Goal: Information Seeking & Learning: Learn about a topic

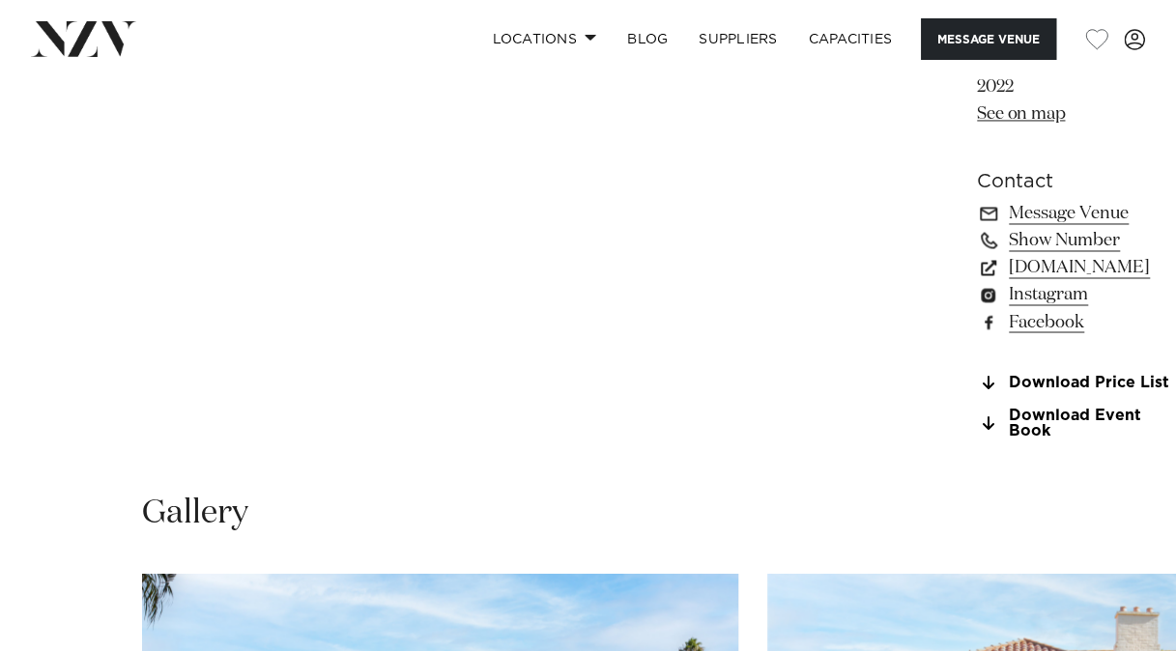
scroll to position [1932, 0]
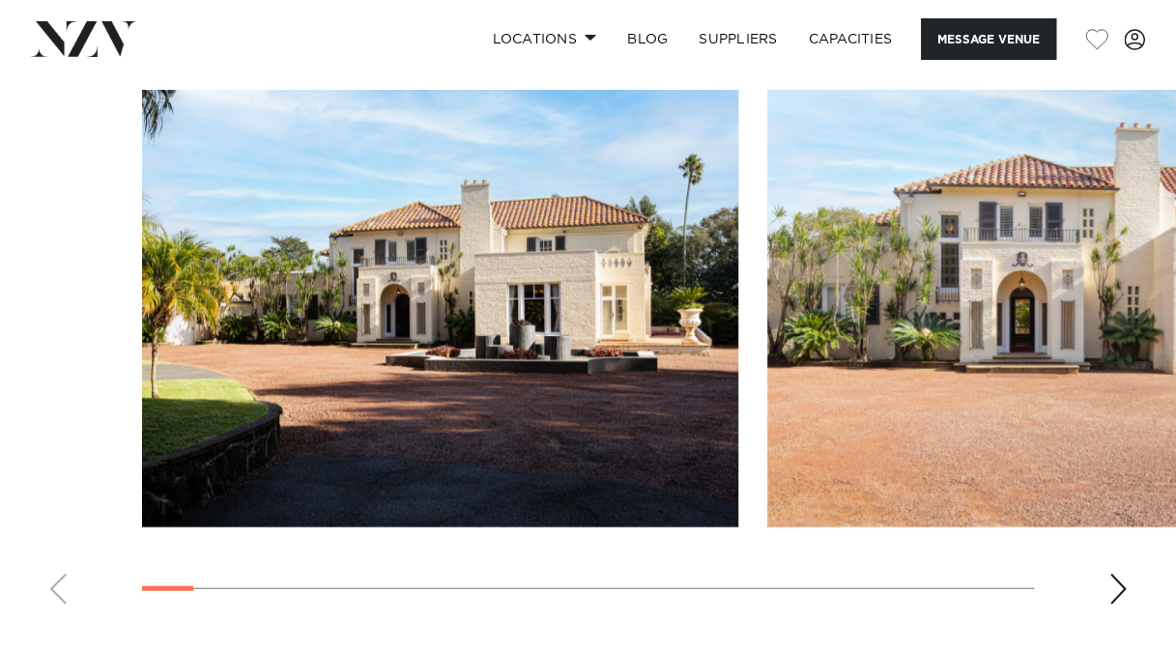
click at [1125, 574] on div "Next slide" at bounding box center [1117, 589] width 19 height 31
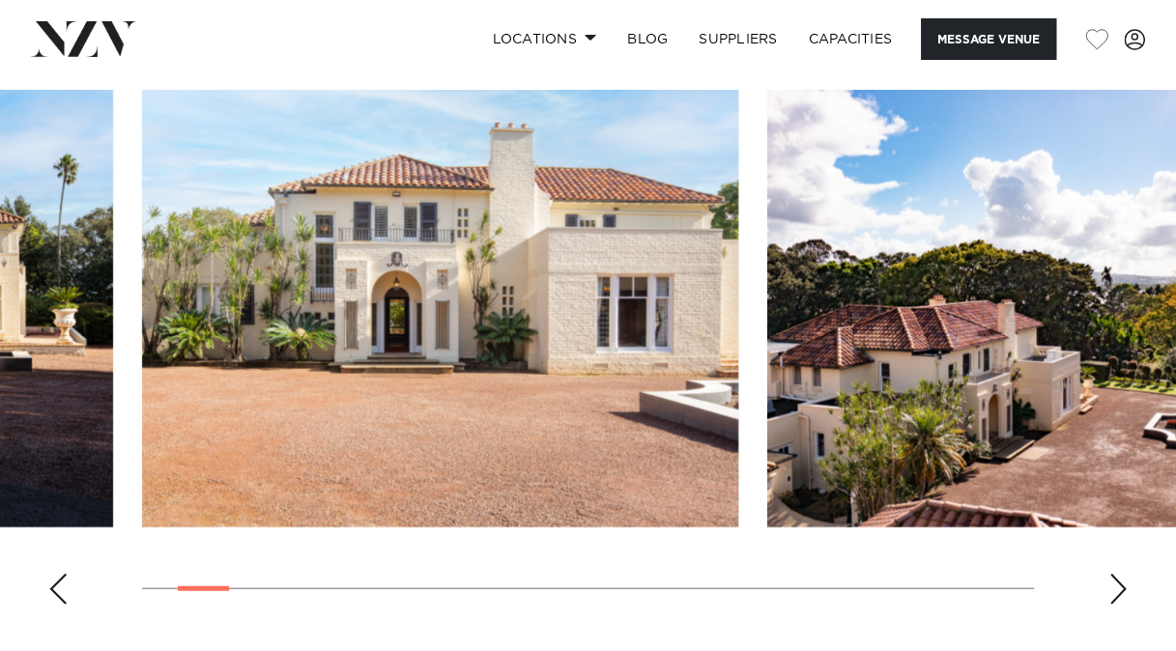
click at [1125, 574] on div "Next slide" at bounding box center [1117, 589] width 19 height 31
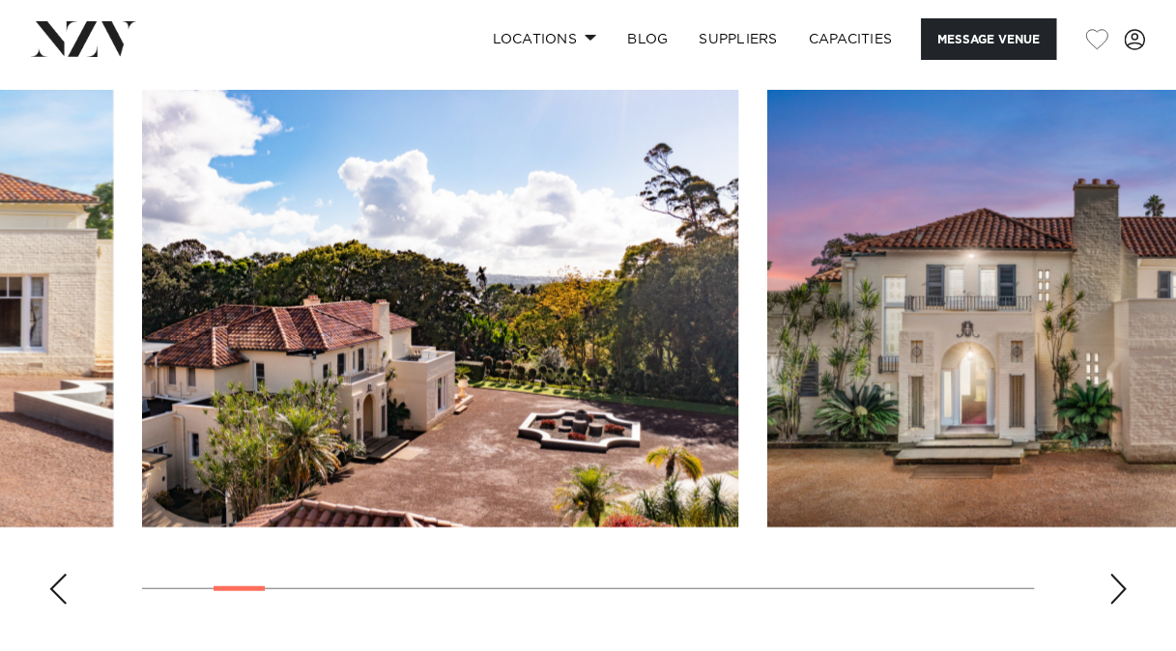
click at [1125, 574] on div "Next slide" at bounding box center [1117, 589] width 19 height 31
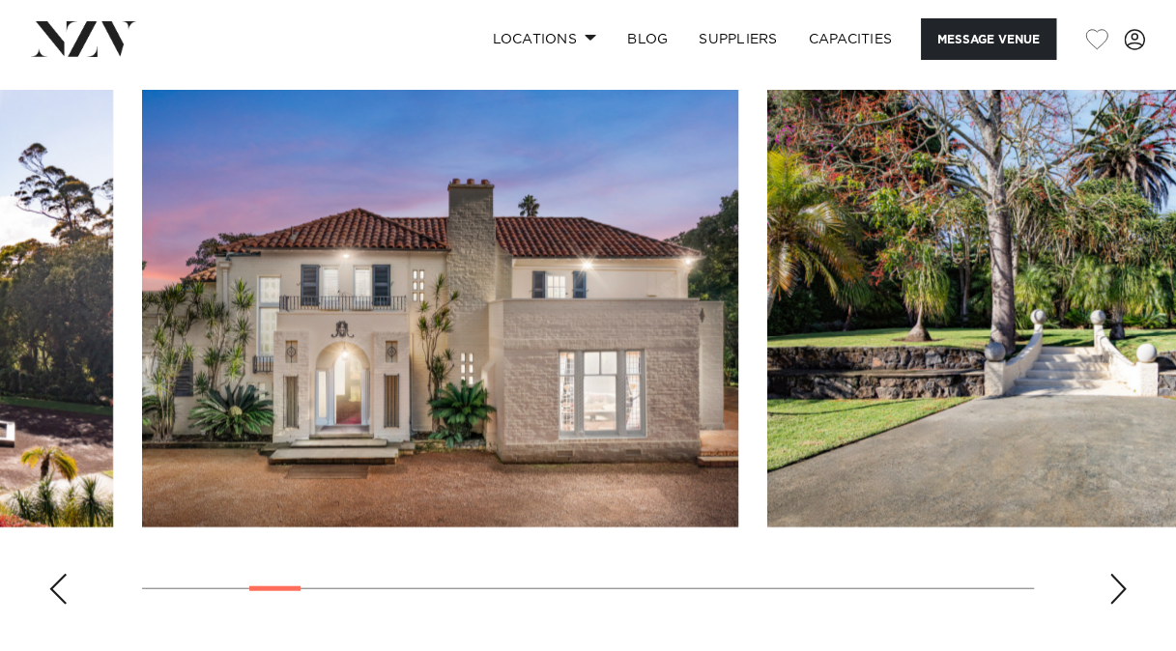
click at [1125, 574] on div "Next slide" at bounding box center [1117, 589] width 19 height 31
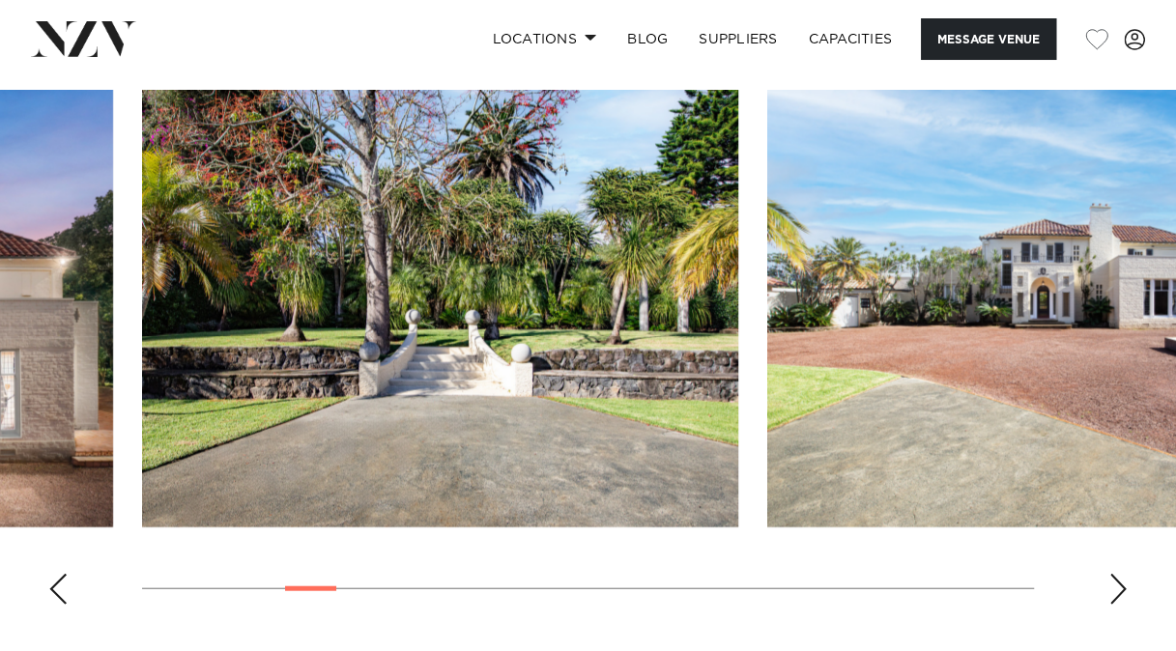
click at [1125, 574] on div "Next slide" at bounding box center [1117, 589] width 19 height 31
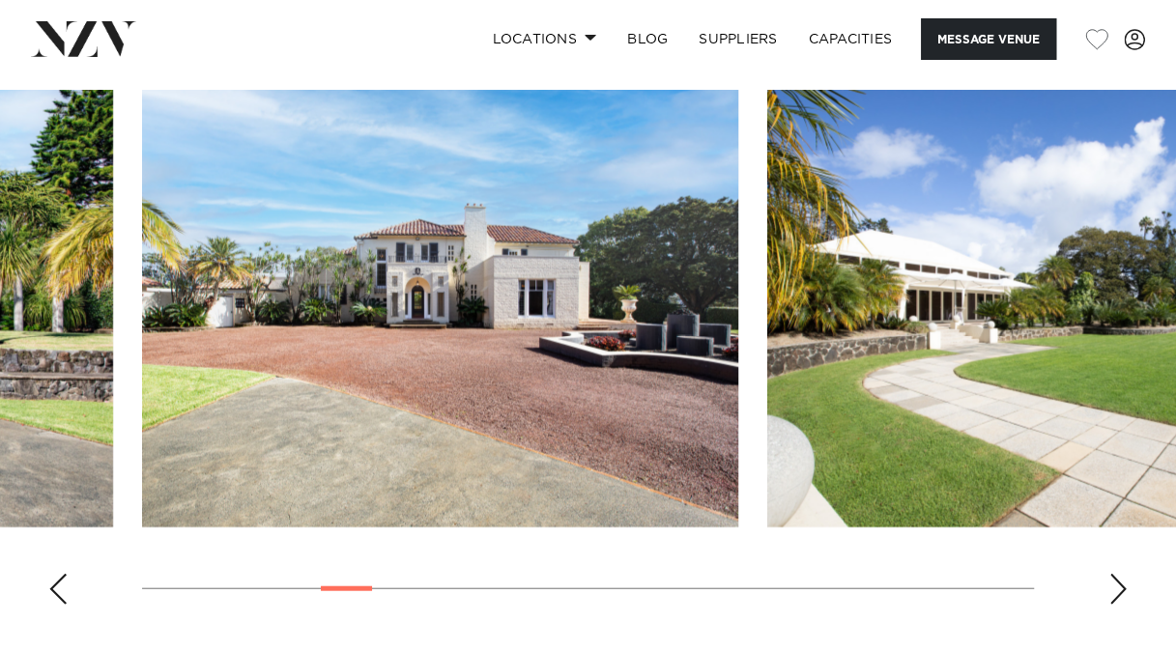
click at [1125, 574] on div "Next slide" at bounding box center [1117, 589] width 19 height 31
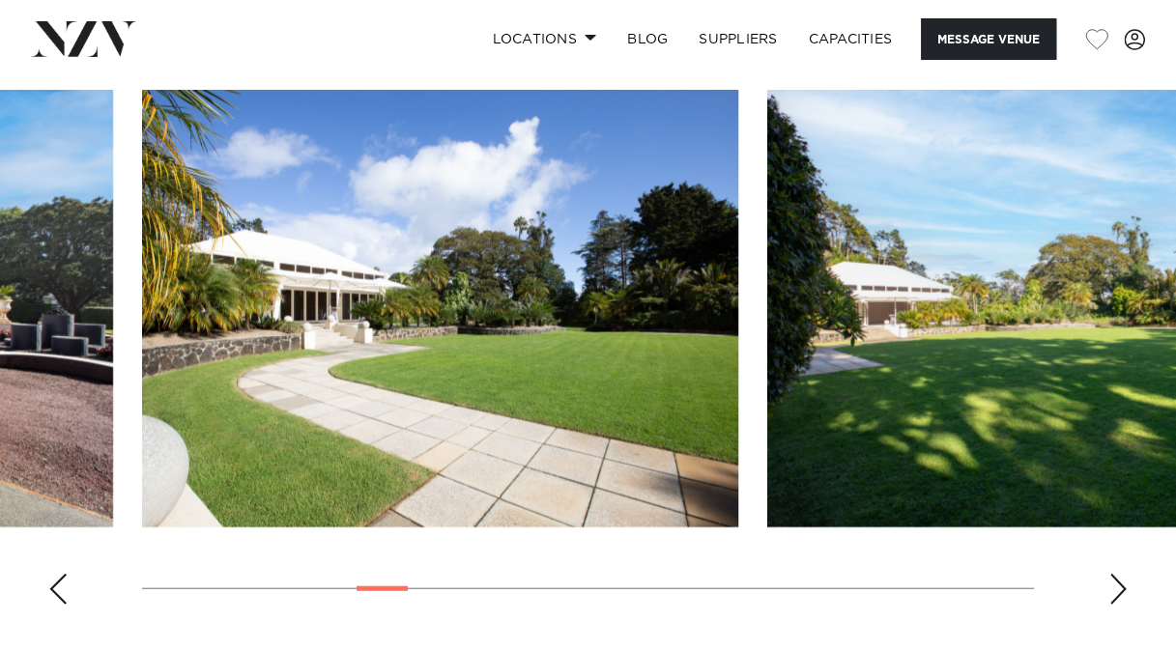
click at [1125, 574] on div "Next slide" at bounding box center [1117, 589] width 19 height 31
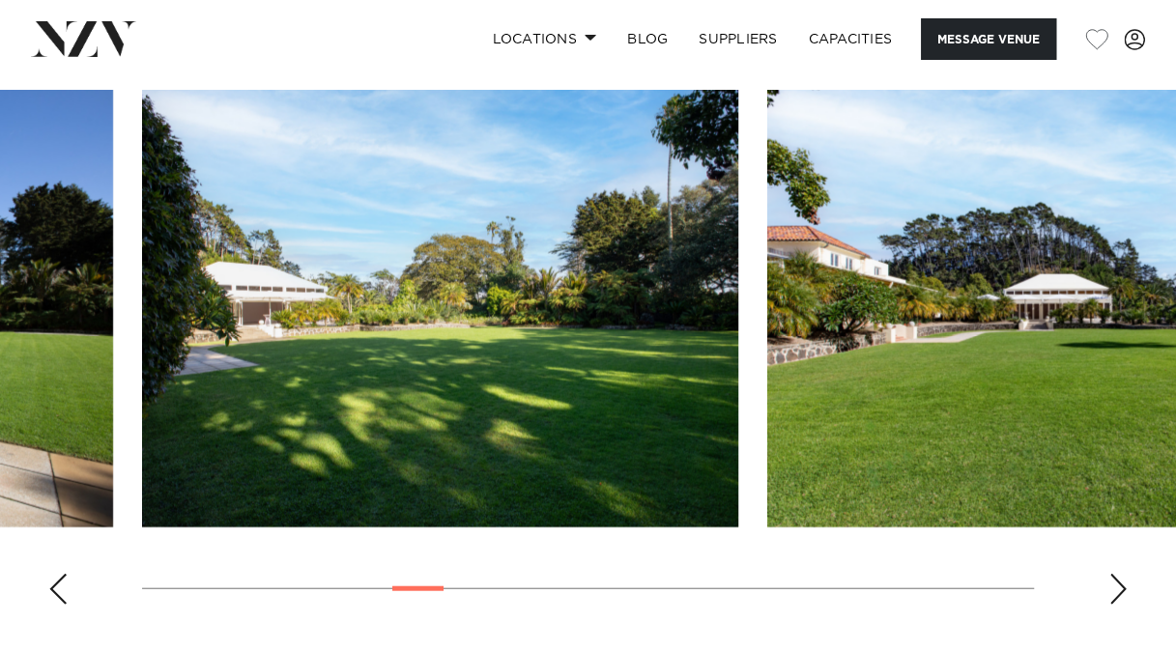
click at [1125, 574] on div "Next slide" at bounding box center [1117, 589] width 19 height 31
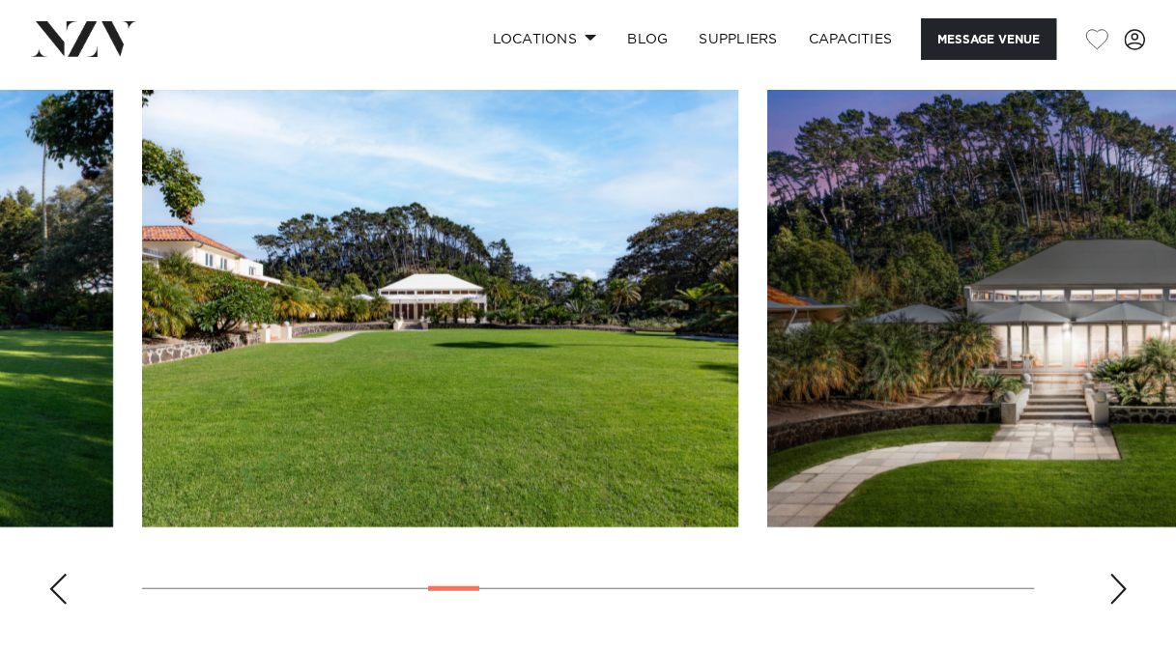
click at [1125, 574] on div "Next slide" at bounding box center [1117, 589] width 19 height 31
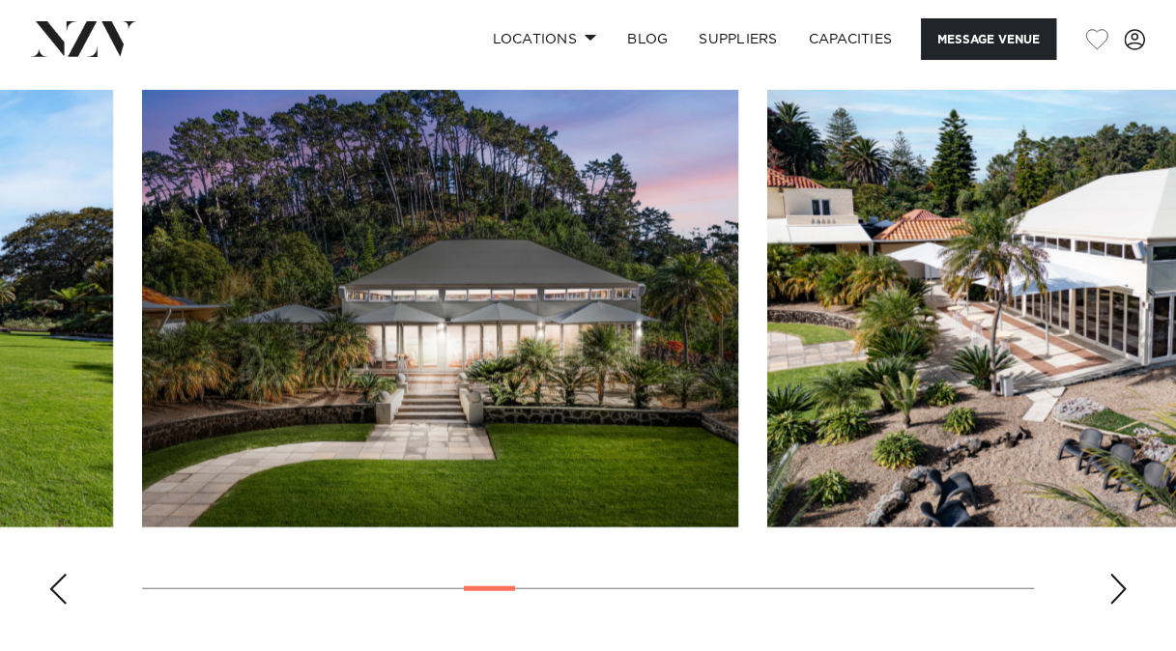
click at [1125, 574] on div "Next slide" at bounding box center [1117, 589] width 19 height 31
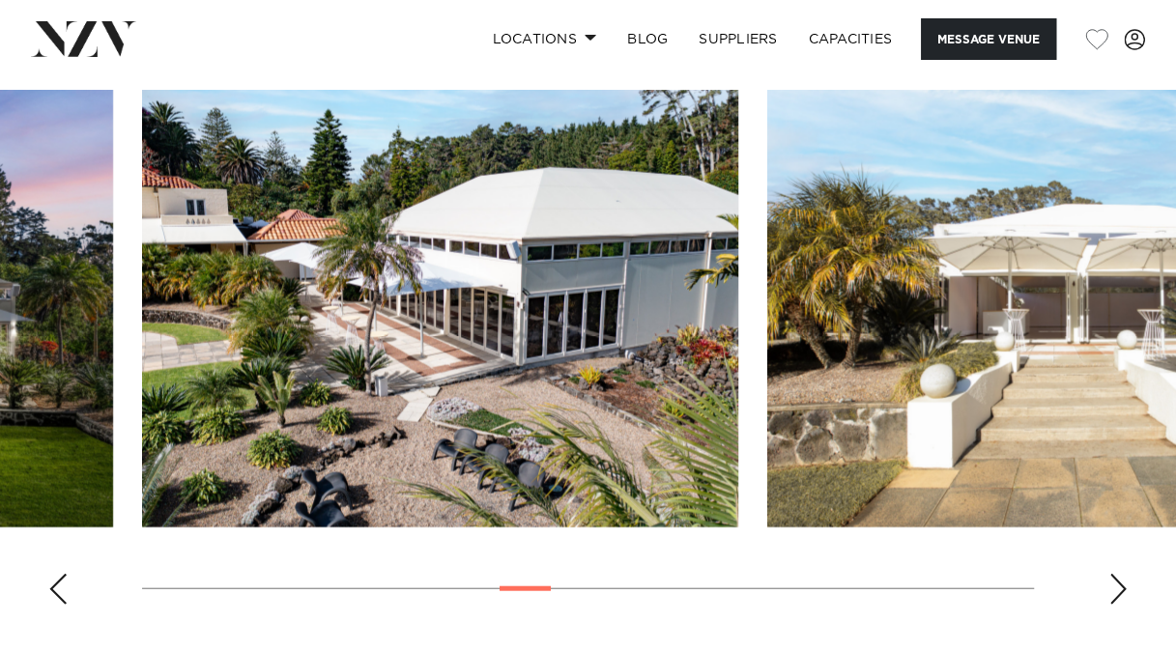
click at [1125, 574] on div "Next slide" at bounding box center [1117, 589] width 19 height 31
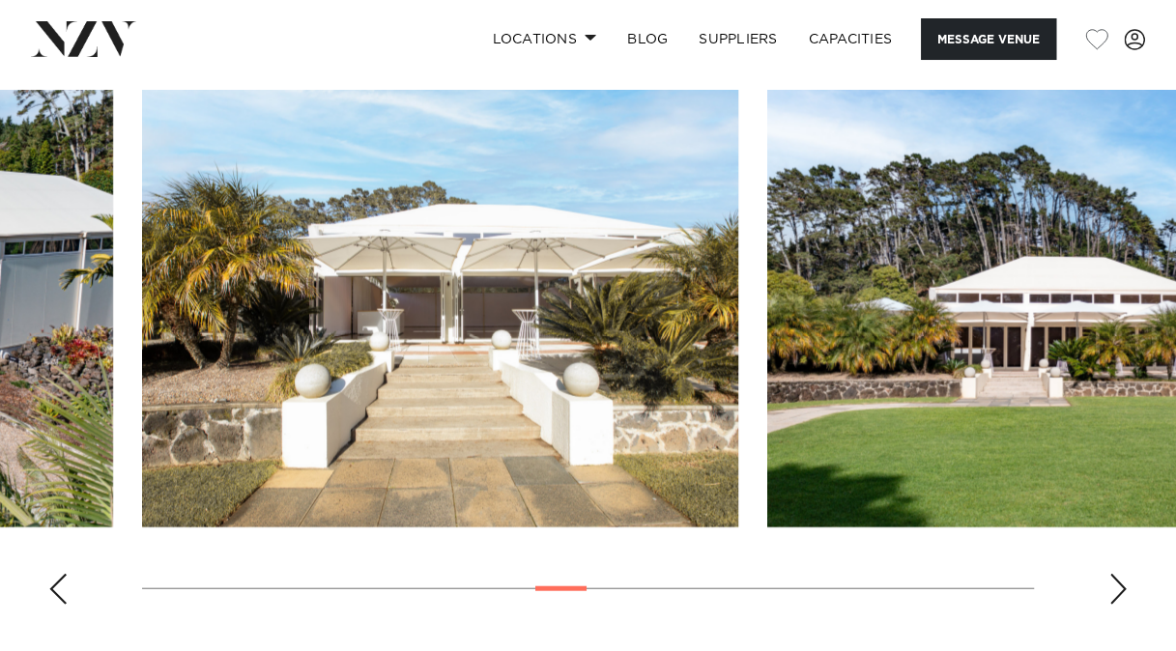
click at [1125, 574] on div "Next slide" at bounding box center [1117, 589] width 19 height 31
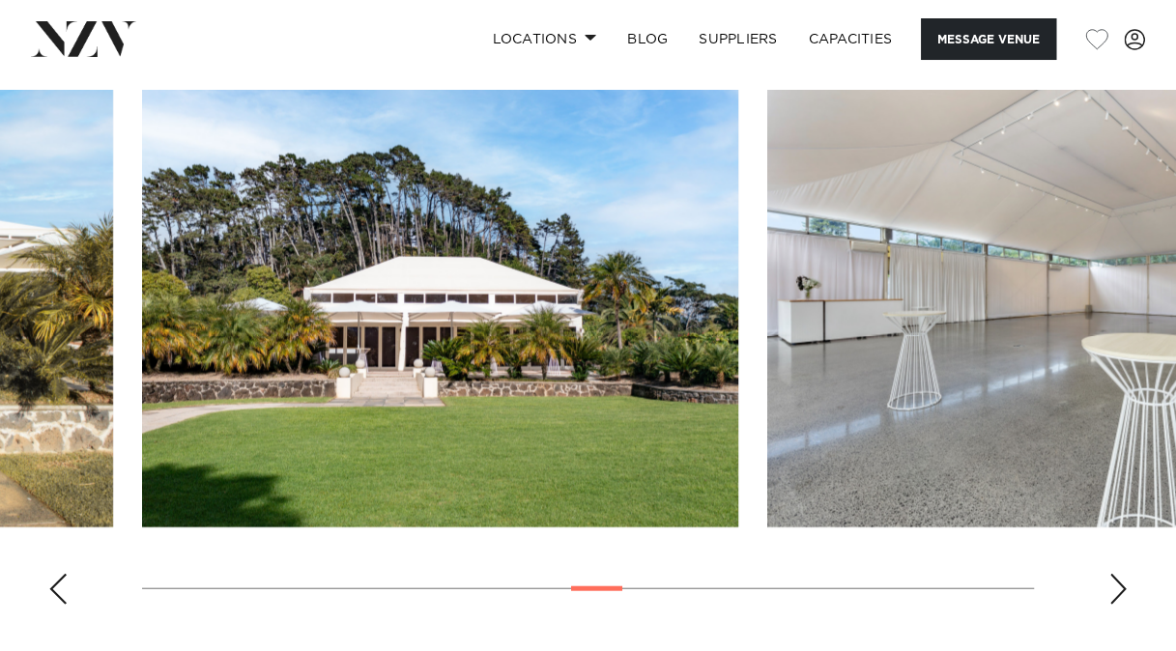
click at [1125, 574] on div "Next slide" at bounding box center [1117, 589] width 19 height 31
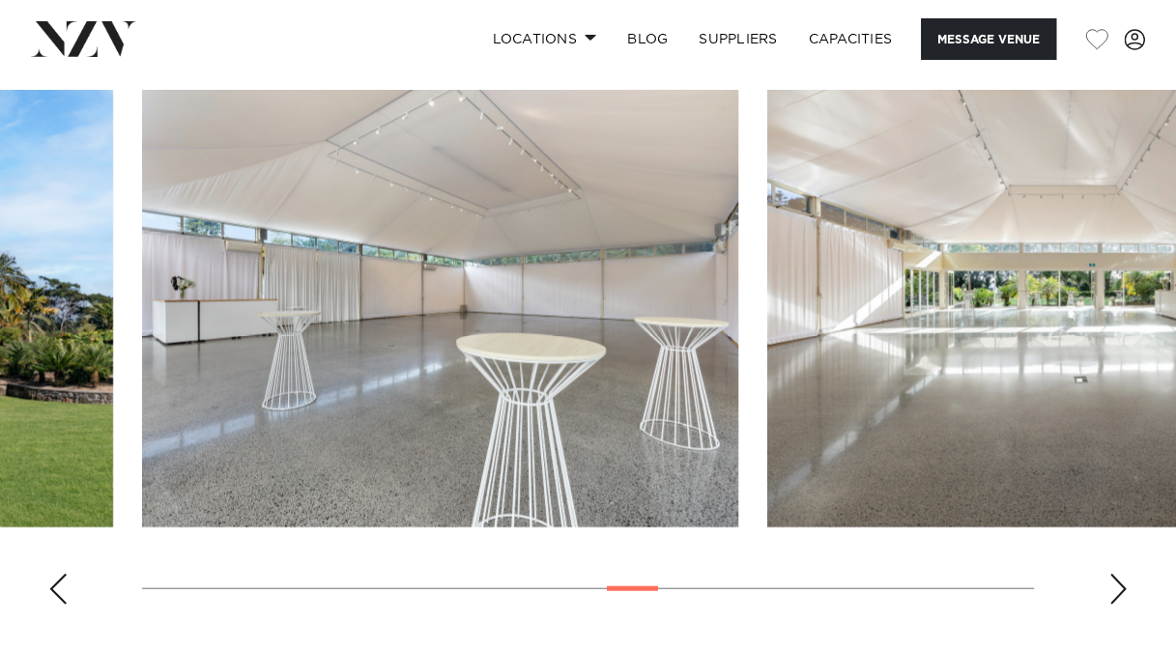
click at [1125, 574] on div "Next slide" at bounding box center [1117, 589] width 19 height 31
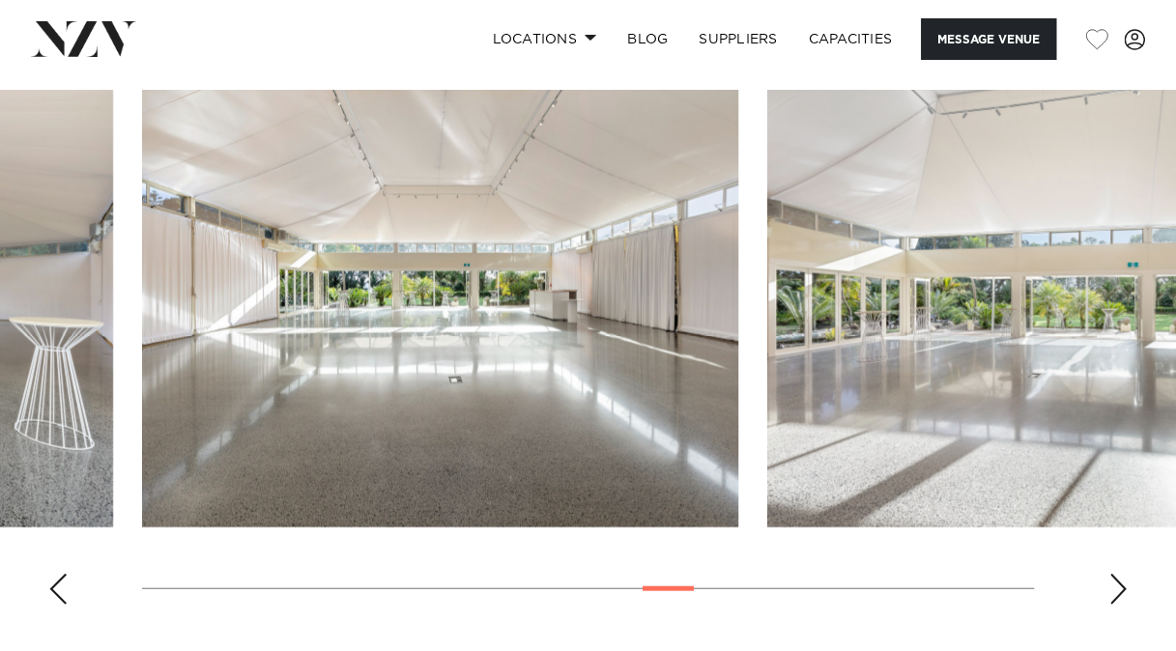
click at [1125, 574] on div "Next slide" at bounding box center [1117, 589] width 19 height 31
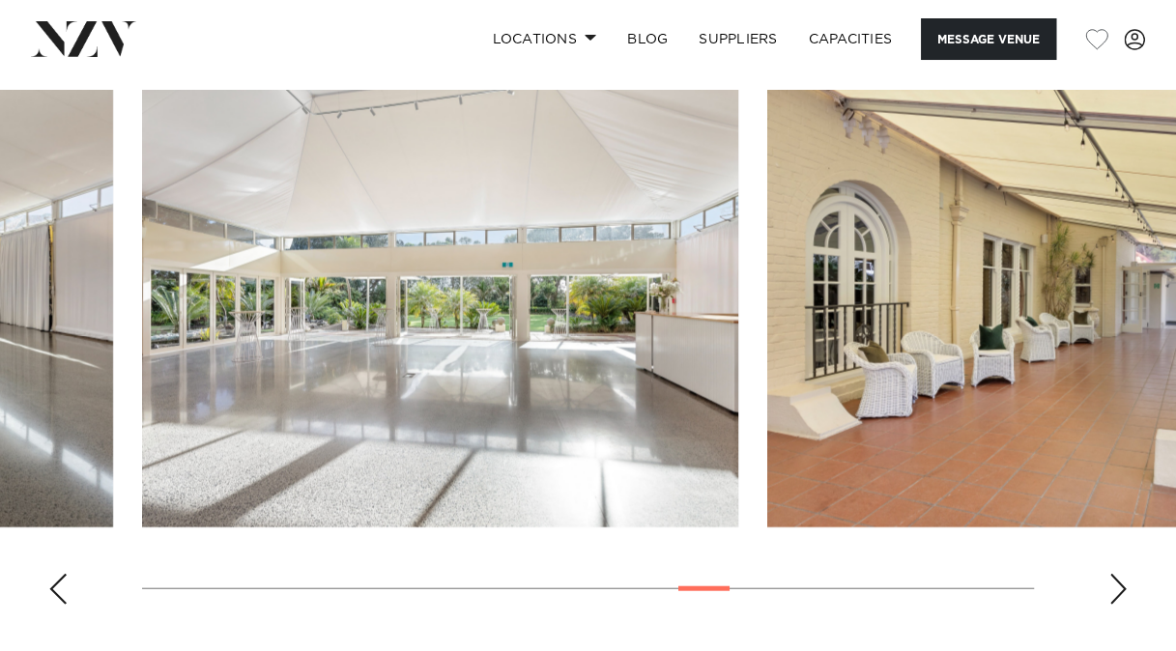
click at [1125, 574] on div "Next slide" at bounding box center [1117, 589] width 19 height 31
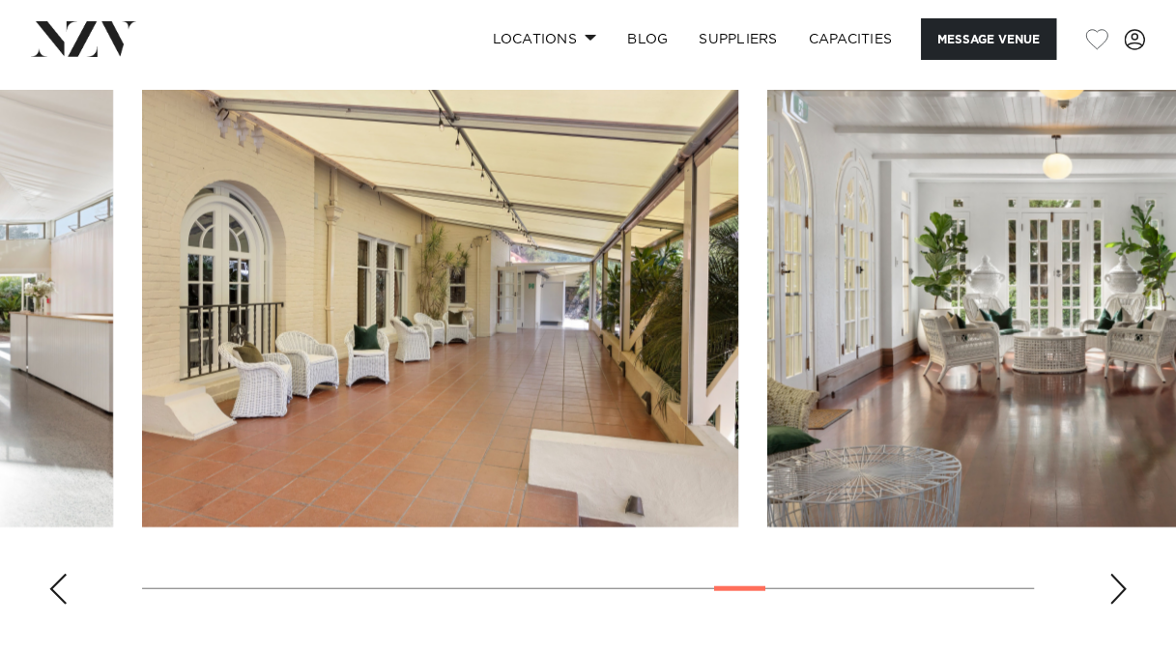
click at [1125, 574] on div "Next slide" at bounding box center [1117, 589] width 19 height 31
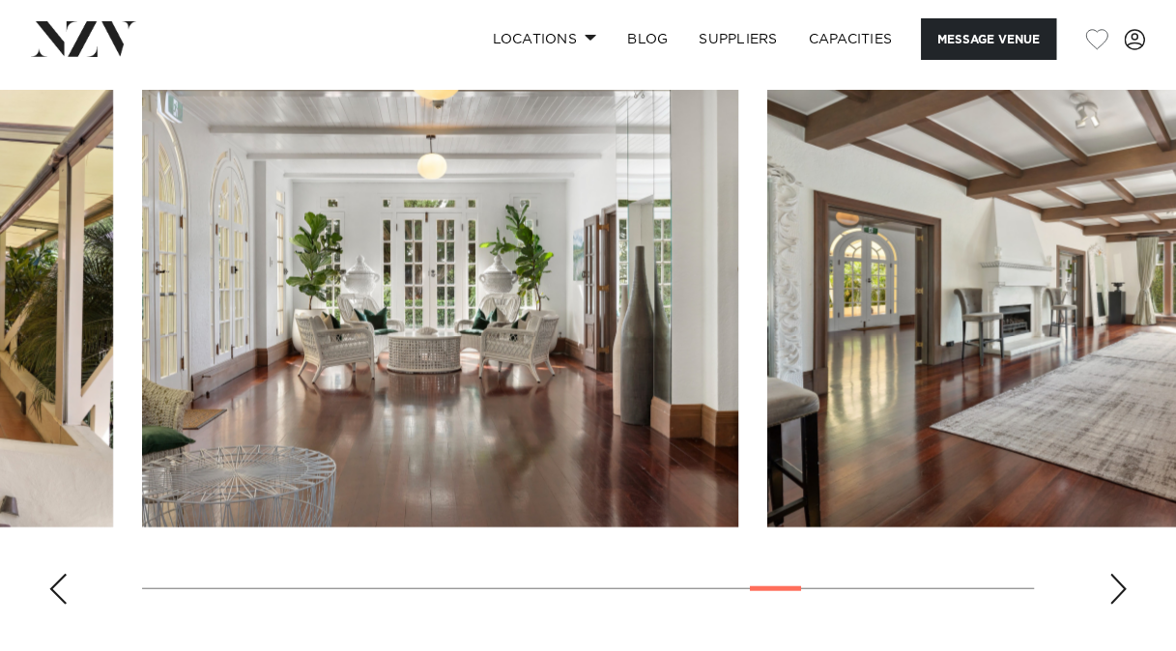
click at [1125, 574] on div "Next slide" at bounding box center [1117, 589] width 19 height 31
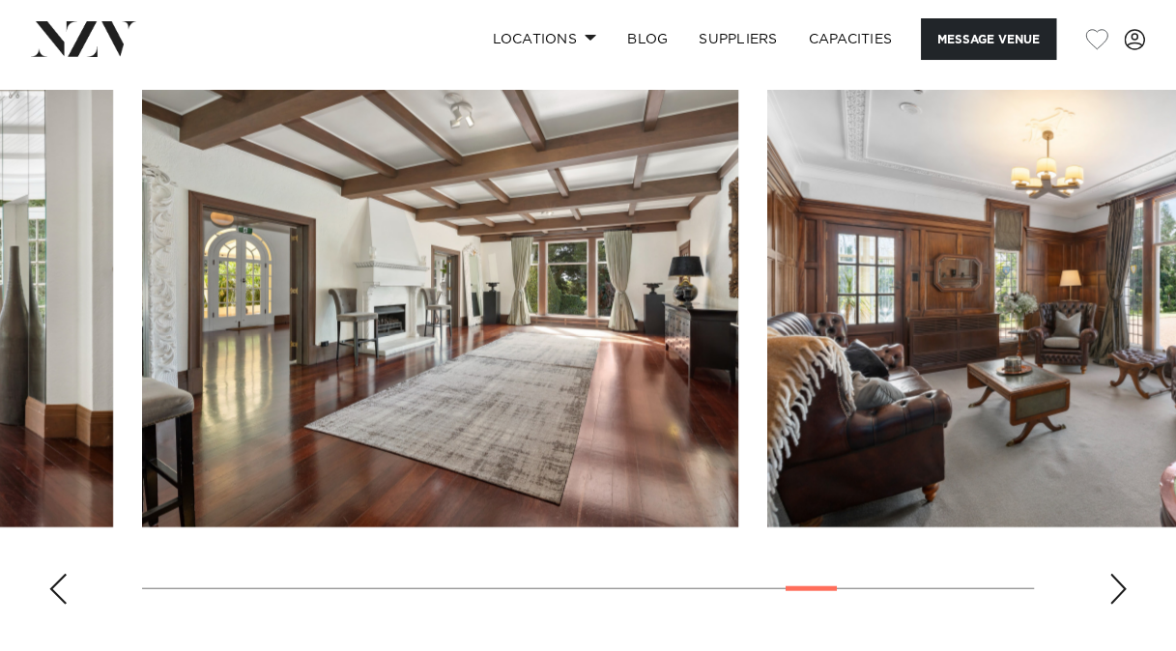
click at [1125, 574] on div "Next slide" at bounding box center [1117, 589] width 19 height 31
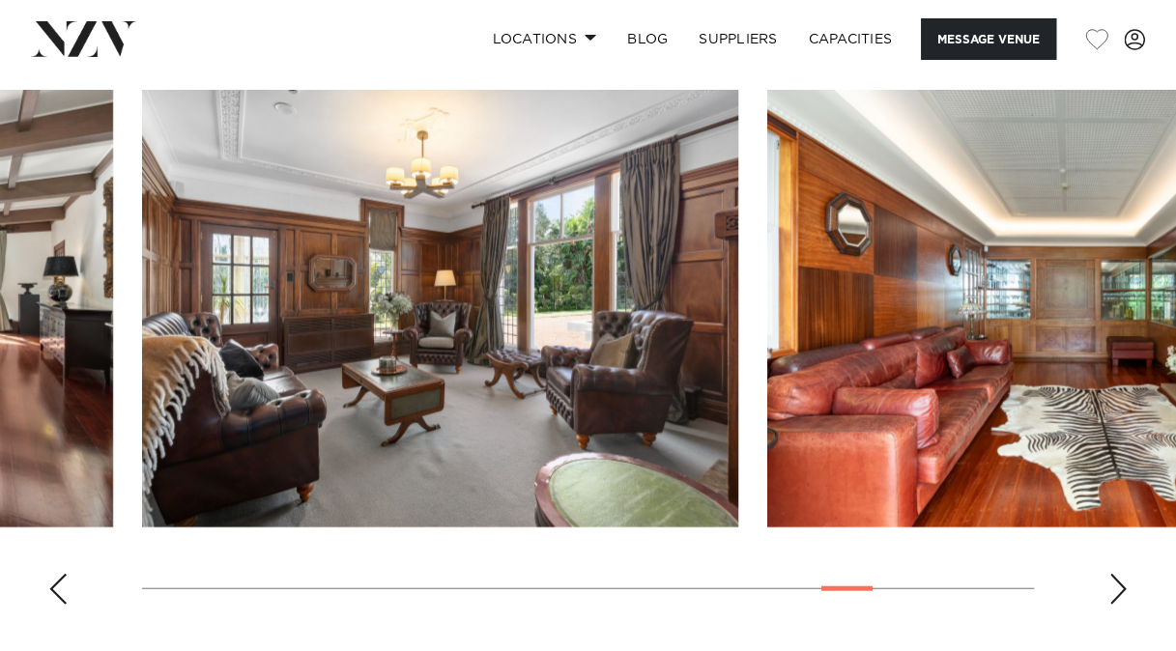
click at [1125, 574] on div "Next slide" at bounding box center [1117, 589] width 19 height 31
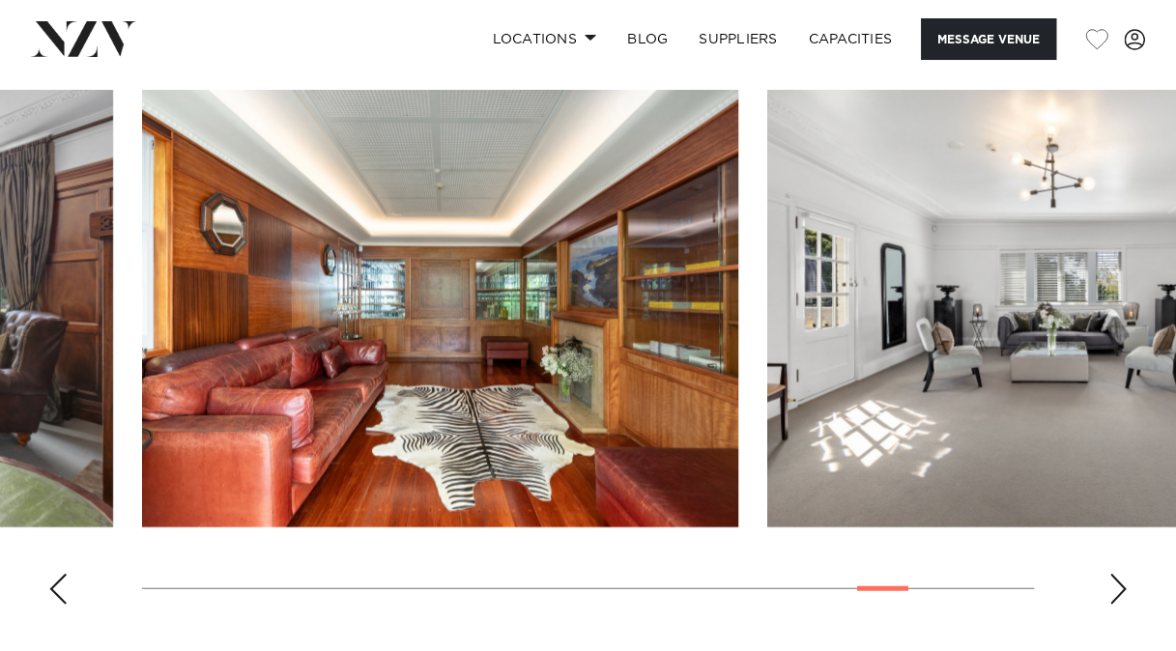
click at [1125, 574] on div "Next slide" at bounding box center [1117, 589] width 19 height 31
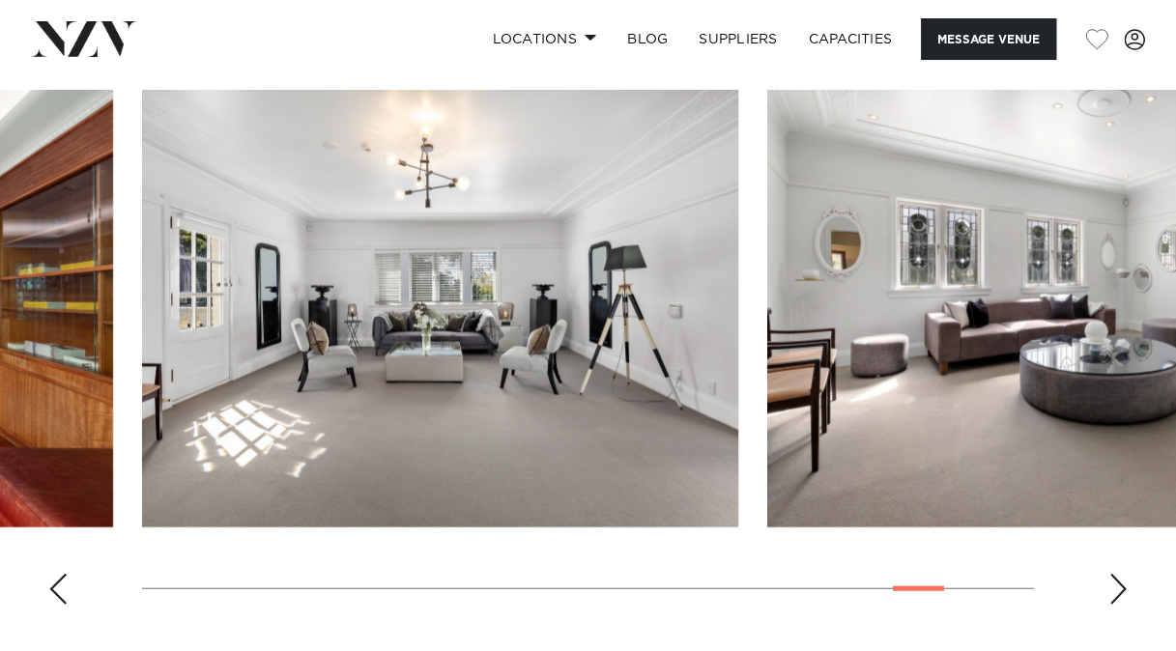
click at [1125, 574] on div "Next slide" at bounding box center [1117, 589] width 19 height 31
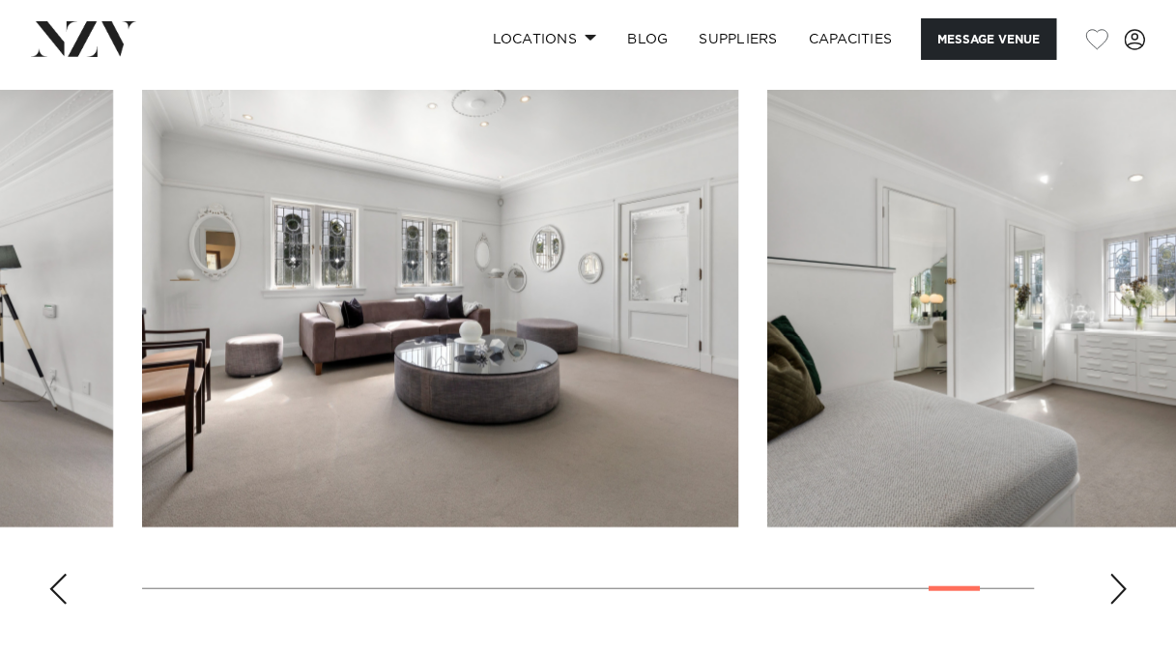
click at [1125, 574] on div "Next slide" at bounding box center [1117, 589] width 19 height 31
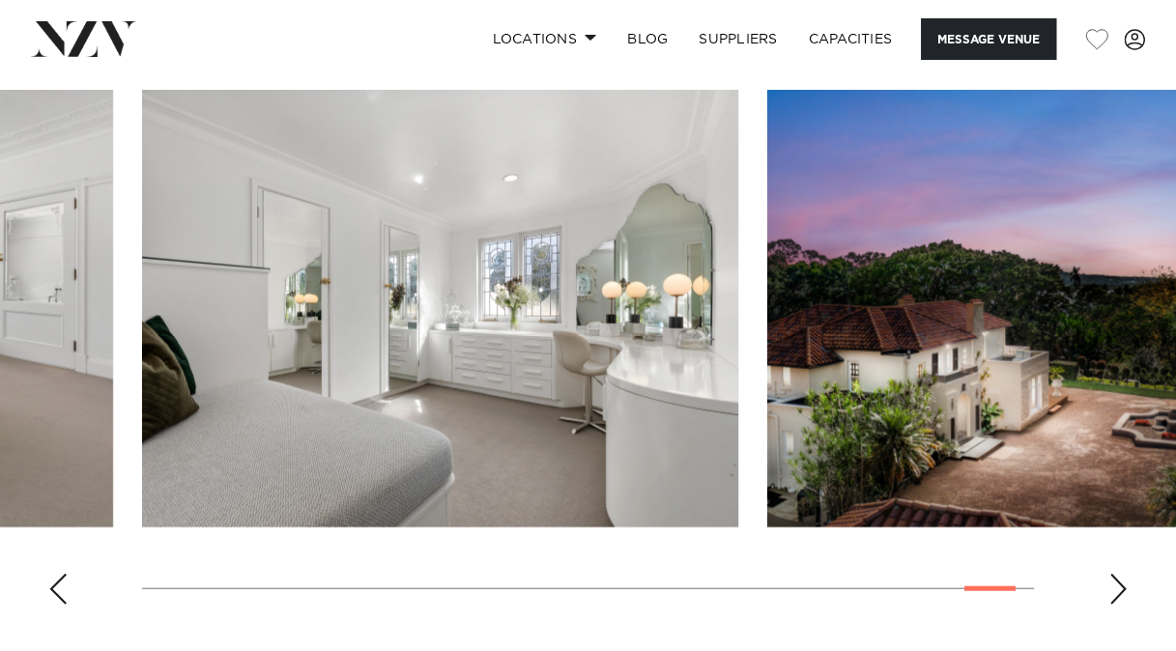
click at [1125, 574] on div "Next slide" at bounding box center [1117, 589] width 19 height 31
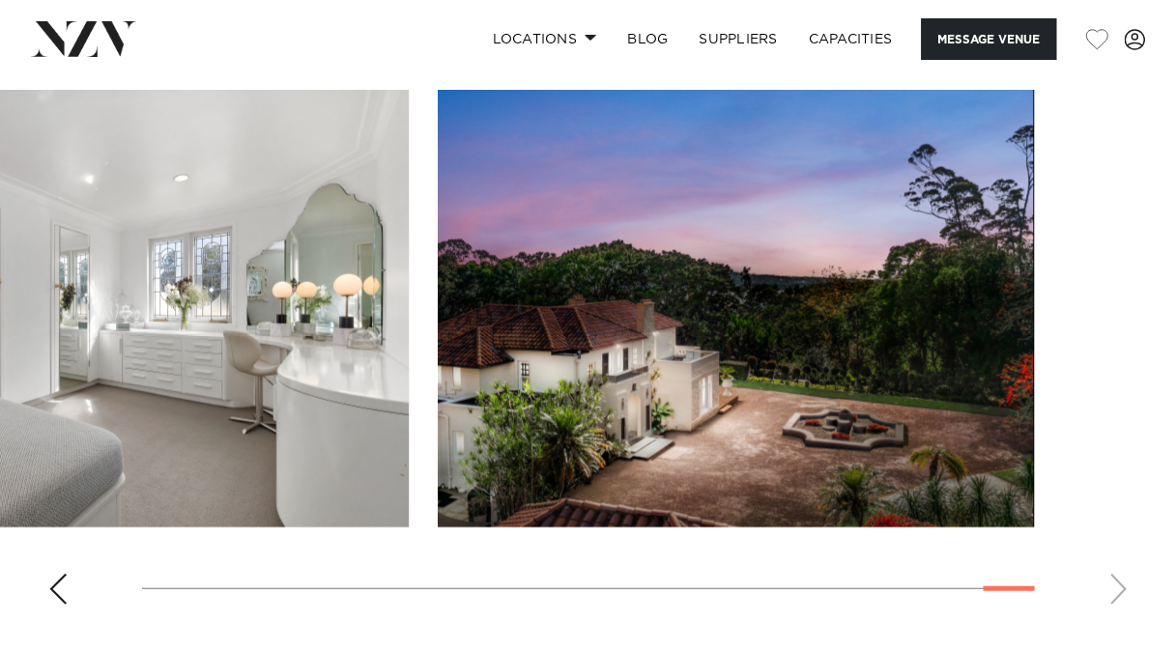
click at [1110, 529] on swiper-container at bounding box center [588, 355] width 1176 height 530
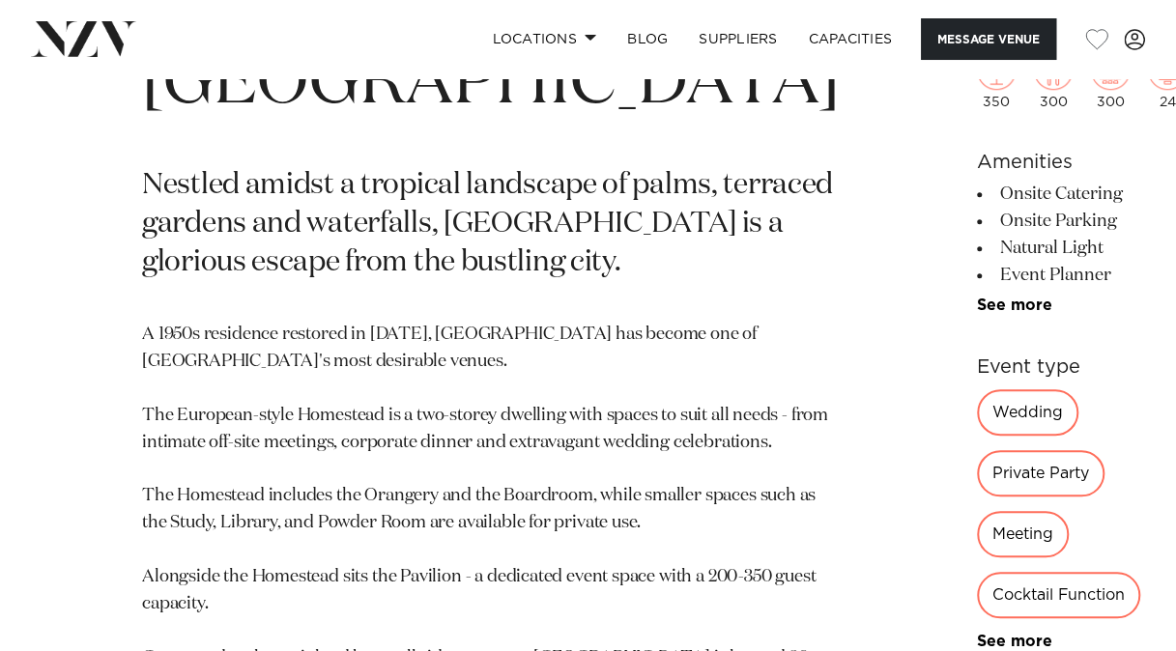
scroll to position [483, 0]
